Goal: Information Seeking & Learning: Learn about a topic

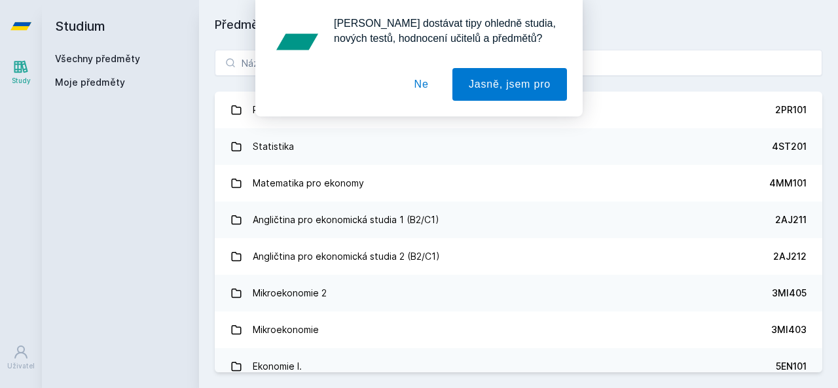
click at [423, 87] on button "Ne" at bounding box center [421, 84] width 47 height 33
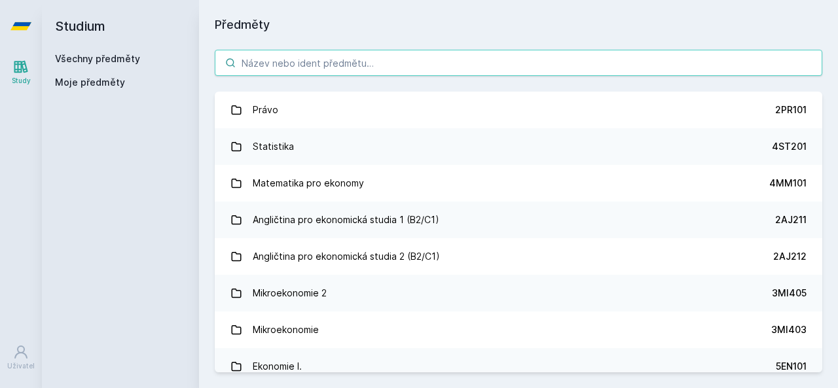
click at [439, 66] on input "search" at bounding box center [519, 63] width 608 height 26
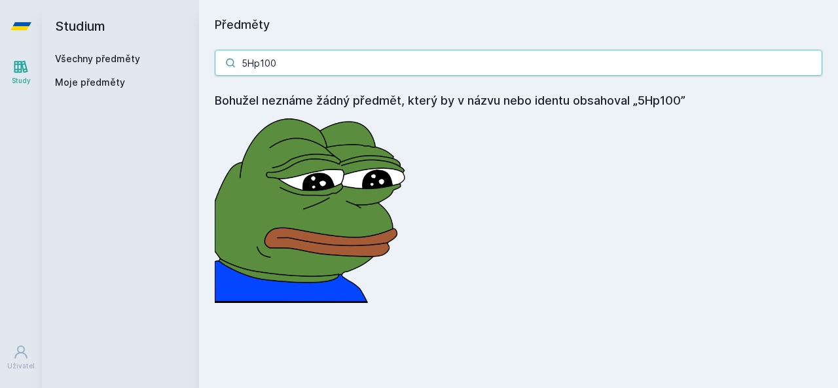
click at [258, 65] on input "5Hp100" at bounding box center [519, 63] width 608 height 26
click at [281, 61] on input "5Hp100" at bounding box center [519, 63] width 608 height 26
type input "5"
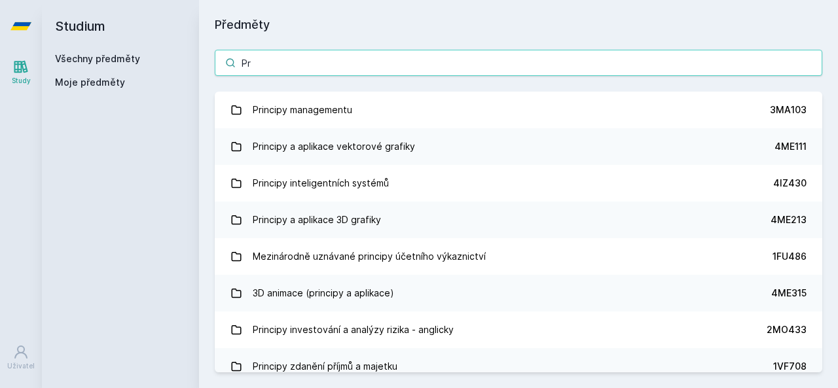
type input "P"
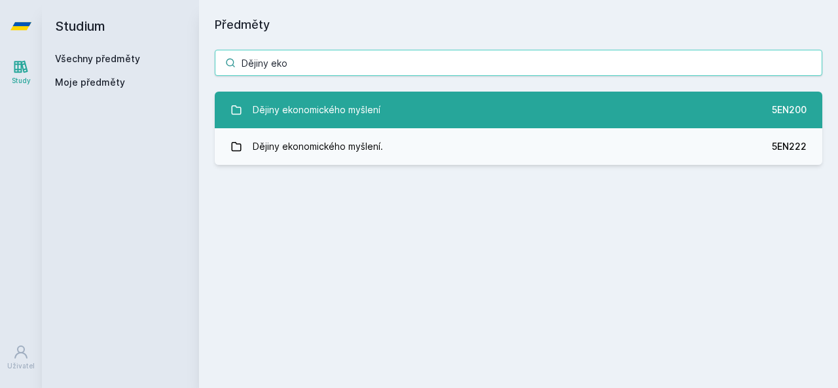
type input "Dějiny eko"
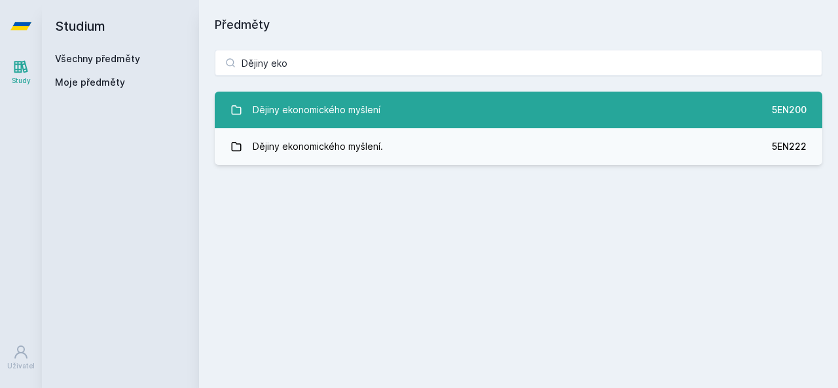
click at [439, 116] on link "Dějiny ekonomického myšlení 5EN200" at bounding box center [519, 110] width 608 height 37
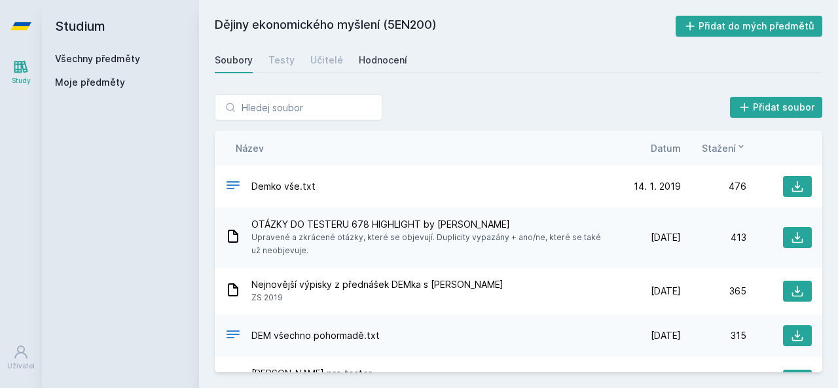
click at [380, 57] on div "Hodnocení" at bounding box center [383, 60] width 48 height 13
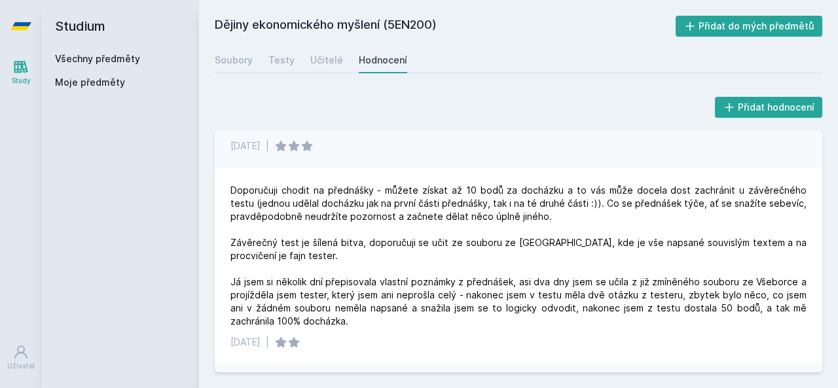
scroll to position [397, 0]
